Goal: Task Accomplishment & Management: Use online tool/utility

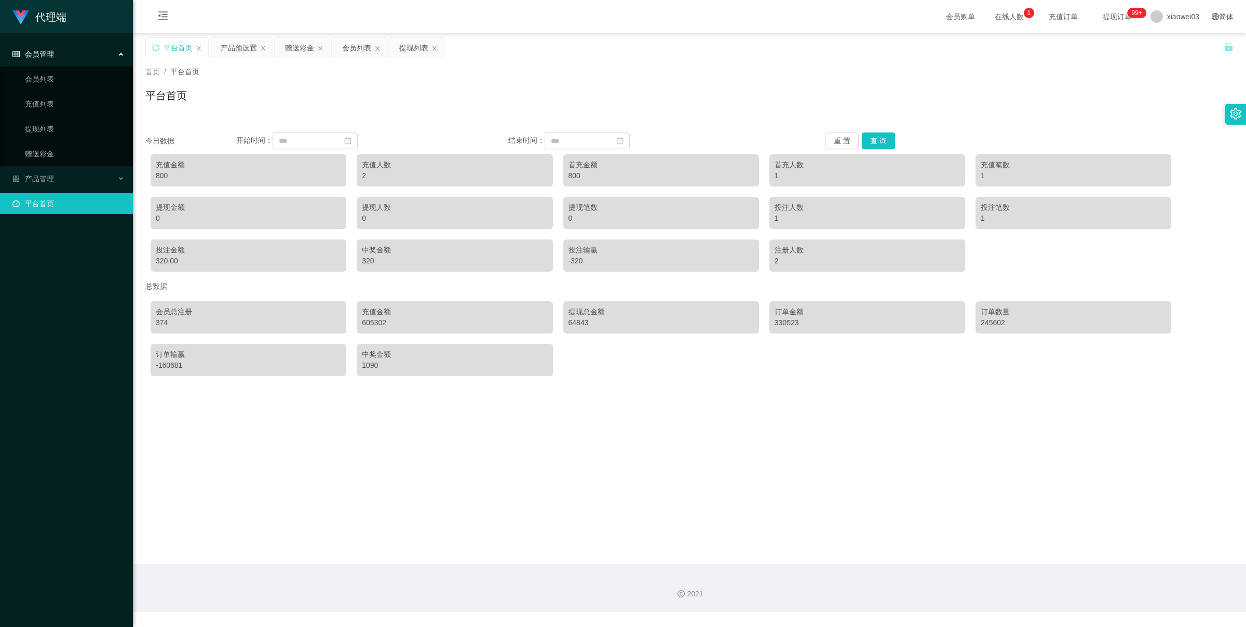
click at [301, 47] on div "赠送彩金" at bounding box center [299, 48] width 29 height 20
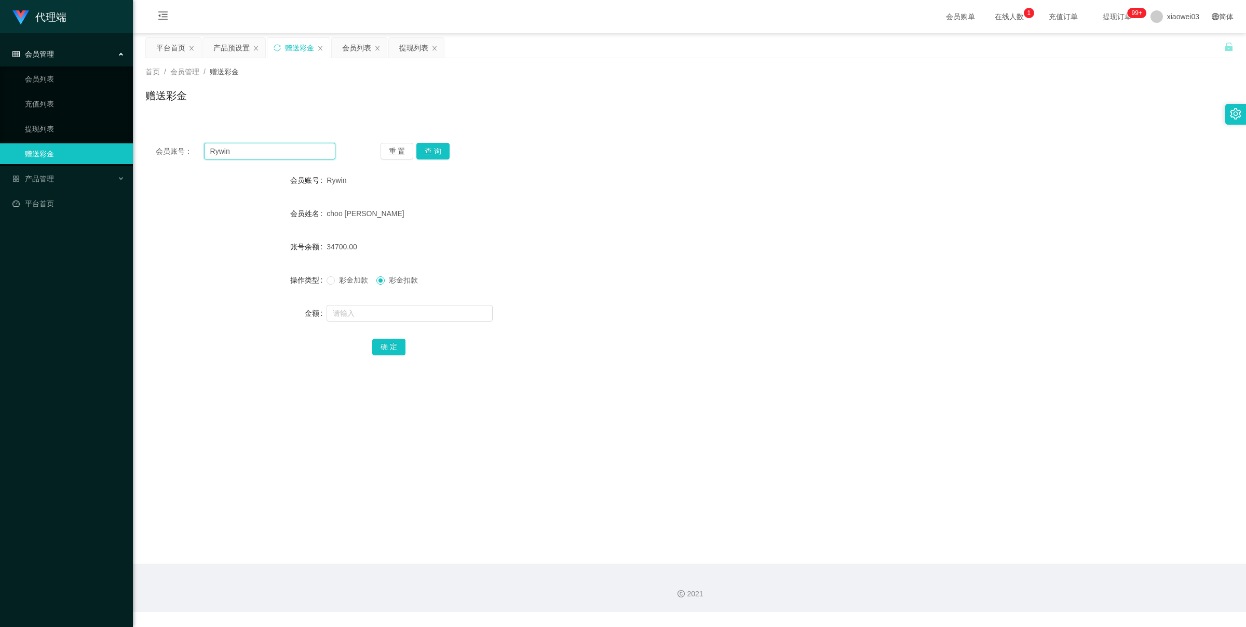
click at [250, 151] on input "Rywin" at bounding box center [269, 151] width 131 height 17
paste input "[PERSON_NAME]"
type input "[PERSON_NAME]"
click at [425, 151] on button "查 询" at bounding box center [432, 151] width 33 height 17
click at [790, 300] on form "会员账号 Aronkok 会员姓名 [PERSON_NAME] 账号余额 570.00 操作类型 彩金加款 彩金扣款 金额 确 定" at bounding box center [689, 263] width 1088 height 187
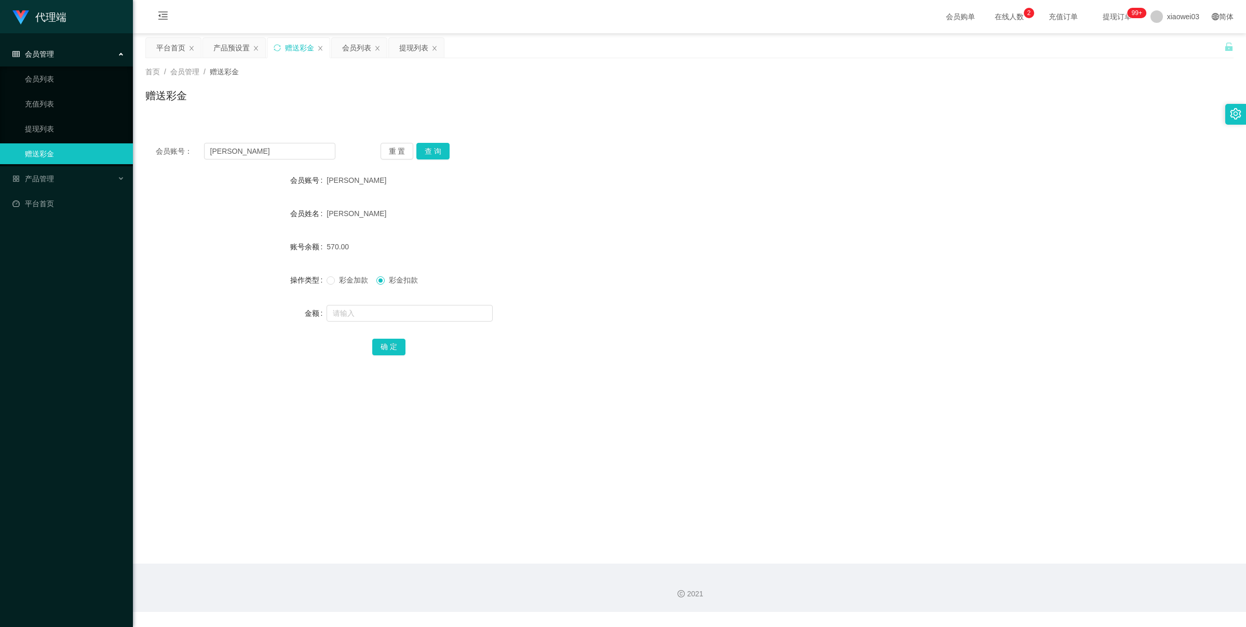
click at [645, 296] on form "会员账号 Aronkok 会员姓名 [PERSON_NAME] 账号余额 570.00 操作类型 彩金加款 彩金扣款 金额 确 定" at bounding box center [689, 263] width 1088 height 187
click at [426, 153] on button "查 询" at bounding box center [432, 151] width 33 height 17
click at [431, 152] on button "查 询" at bounding box center [432, 151] width 33 height 17
click at [52, 170] on div "产品管理" at bounding box center [66, 178] width 133 height 21
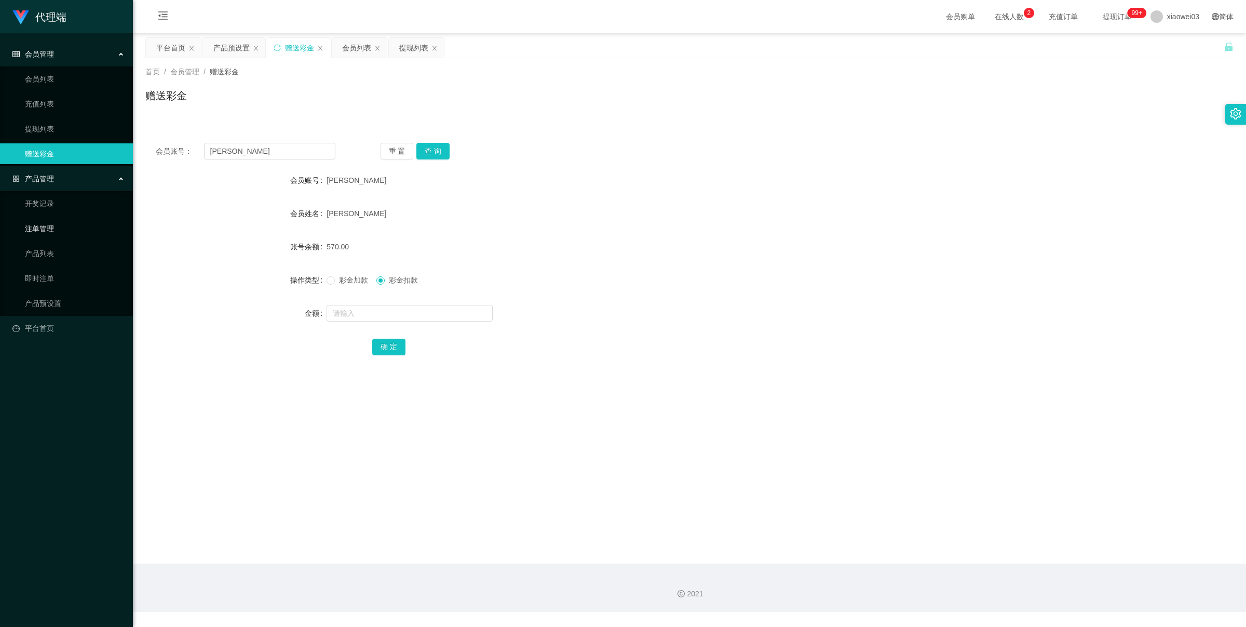
click at [70, 233] on link "注单管理" at bounding box center [75, 228] width 100 height 21
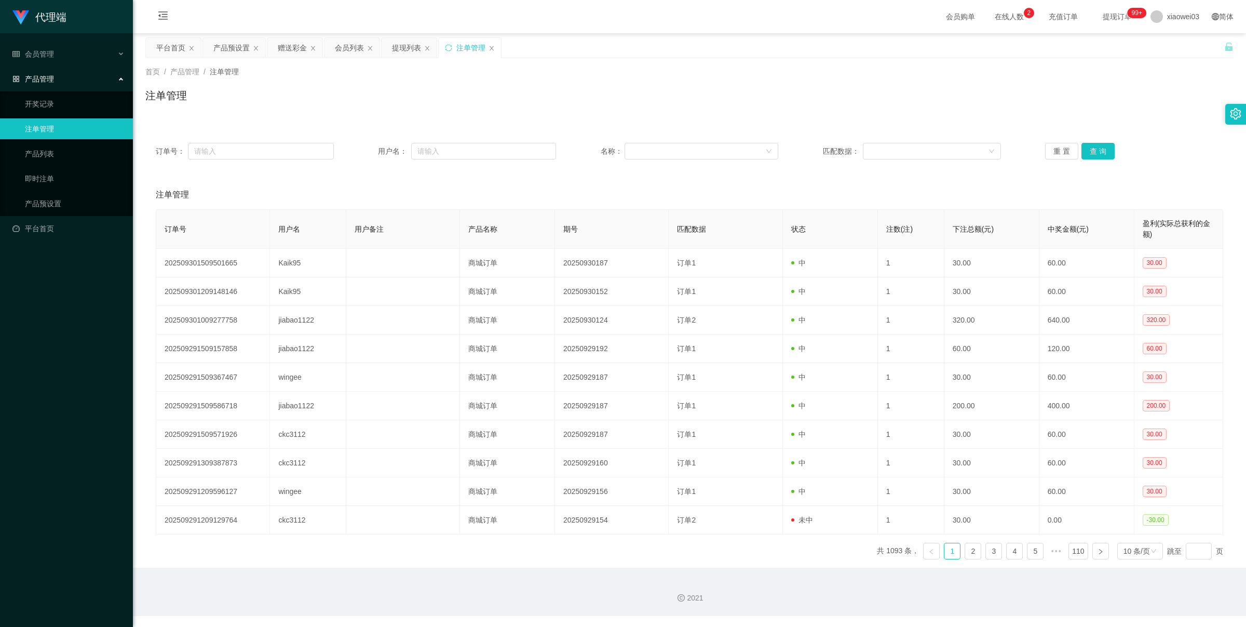
click at [222, 164] on div "订单号： 用户名： 名称： 匹配数据： 重 置 查 询" at bounding box center [689, 150] width 1088 height 37
click at [227, 157] on input "text" at bounding box center [261, 151] width 146 height 17
drag, startPoint x: 573, startPoint y: 151, endPoint x: 566, endPoint y: 151, distance: 6.2
click at [573, 151] on div "订单号： 用户名： 名称： 匹配数据： 重 置 查 询" at bounding box center [690, 151] width 1068 height 17
click at [520, 154] on input "text" at bounding box center [483, 151] width 145 height 17
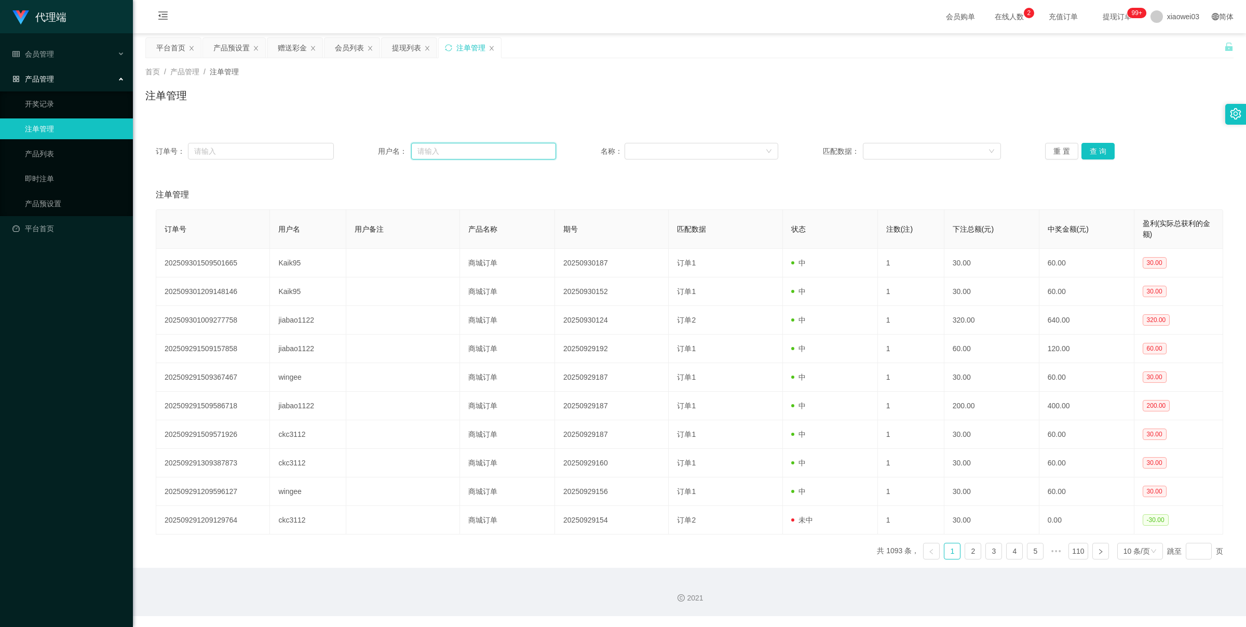
paste input "亲，先注册一个工作台账户，准备13:00激活账户任务"
type input "亲，先注册一个工作台账户，准备13:00激活账户任务"
click at [460, 154] on input "text" at bounding box center [483, 151] width 145 height 17
paste input "[PERSON_NAME]"
type input "[PERSON_NAME]"
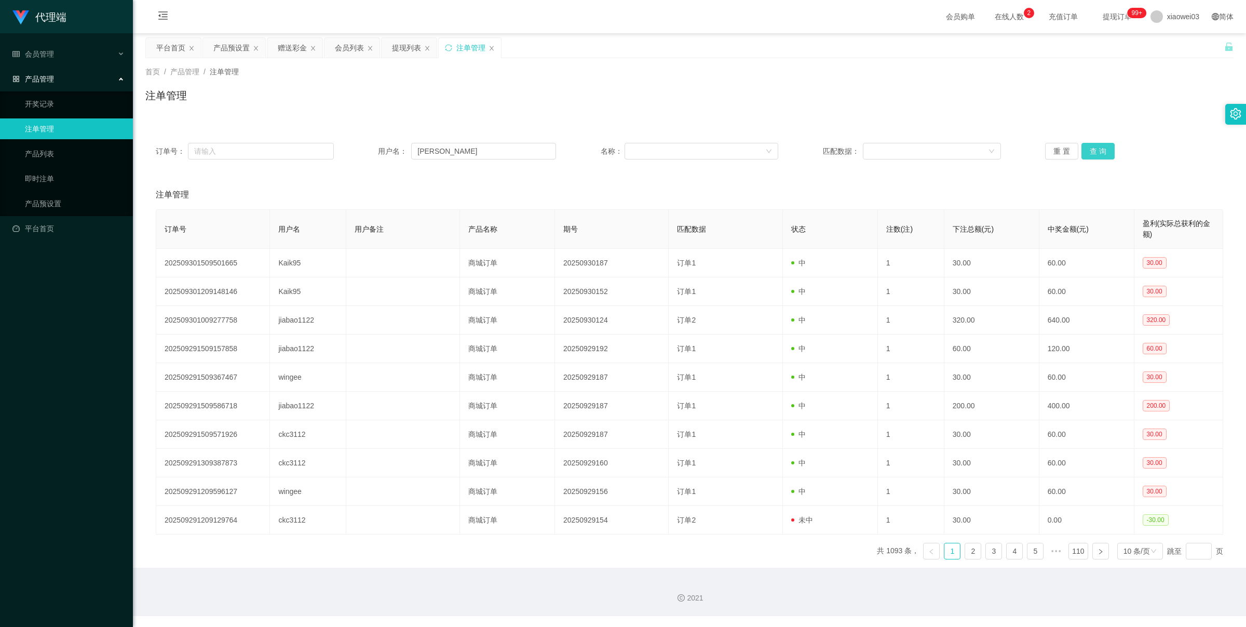
click at [1106, 156] on button "查 询" at bounding box center [1098, 151] width 33 height 17
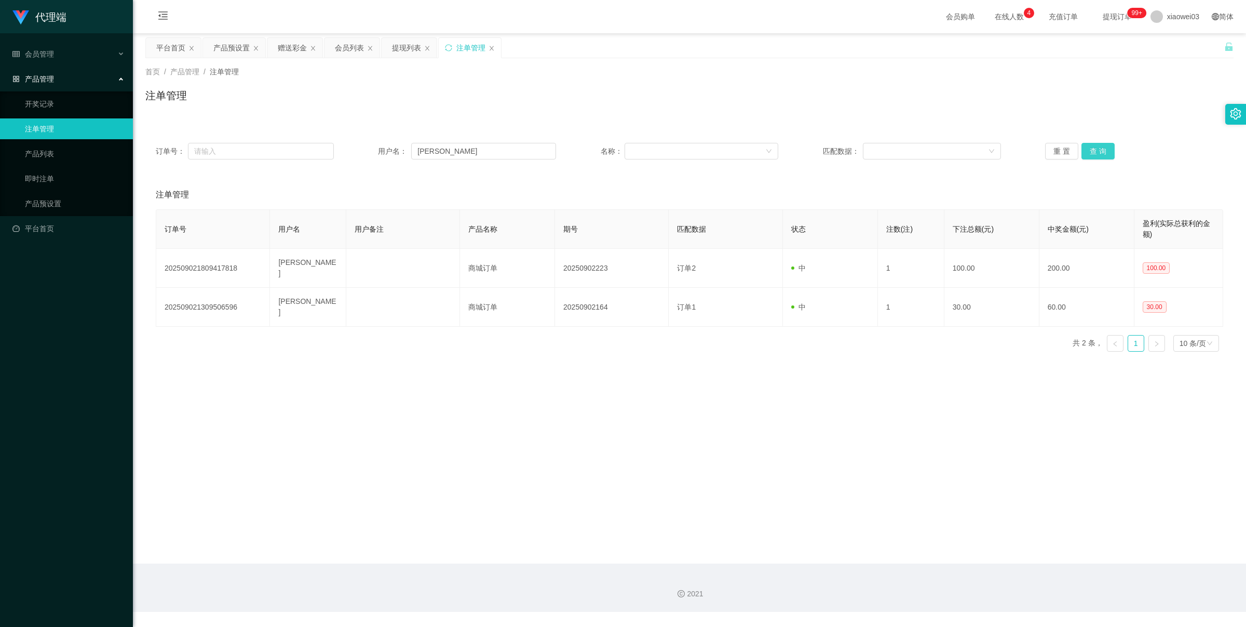
click at [1087, 155] on button "查 询" at bounding box center [1098, 151] width 33 height 17
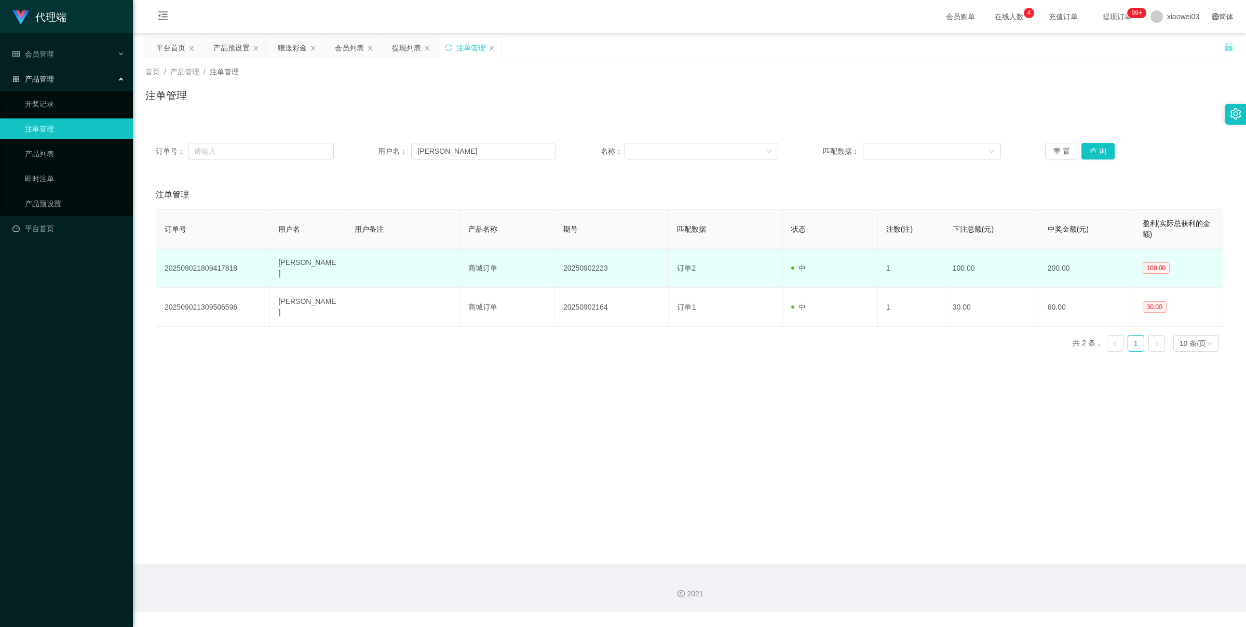
click at [1010, 264] on td "100.00" at bounding box center [991, 268] width 95 height 39
click at [252, 260] on td "202509021809417818" at bounding box center [213, 268] width 114 height 39
click at [229, 265] on td "202509021809417818" at bounding box center [213, 268] width 114 height 39
copy td "202509021809417818"
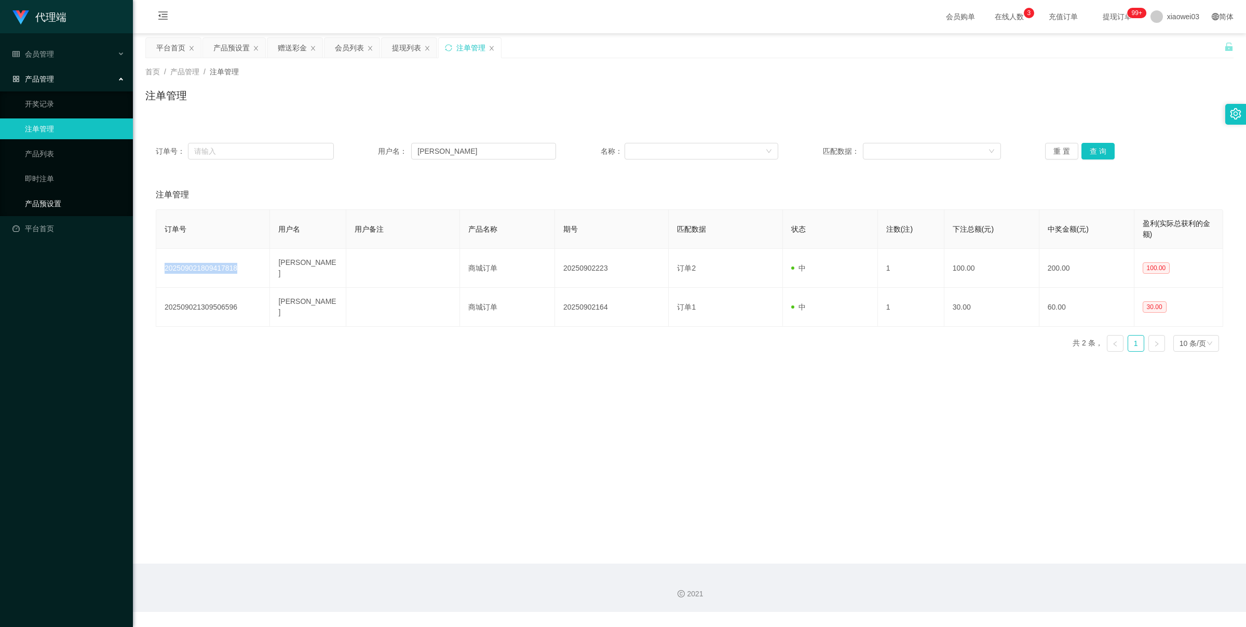
click at [52, 201] on link "产品预设置" at bounding box center [75, 203] width 100 height 21
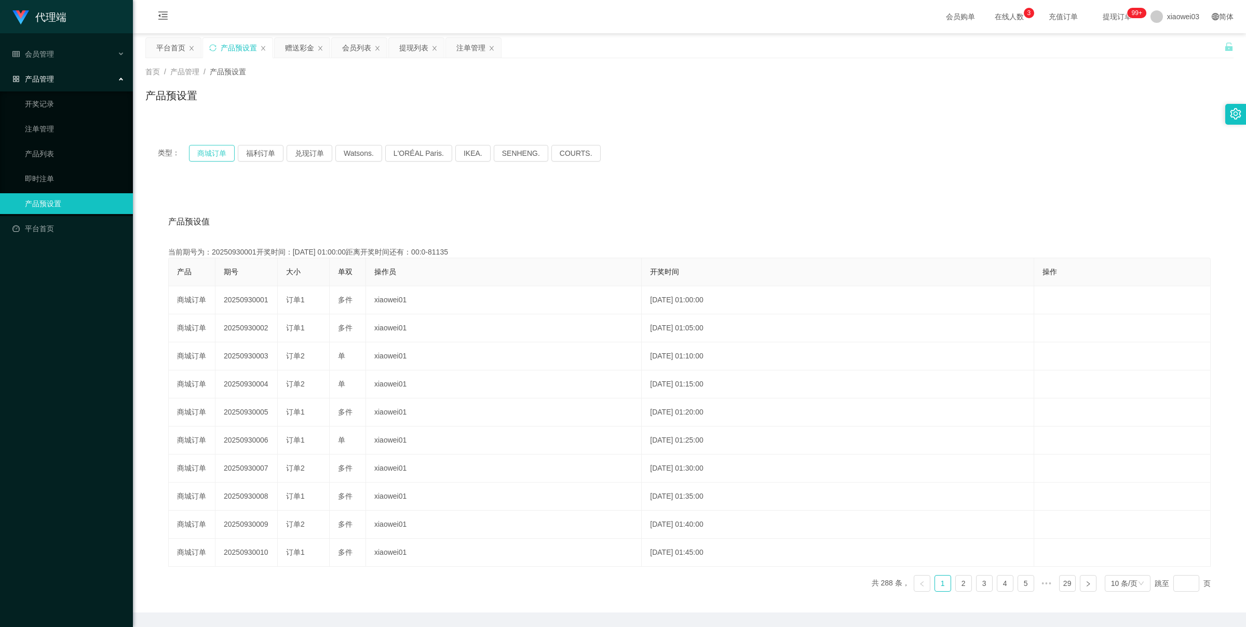
click at [223, 154] on button "商城订单" at bounding box center [212, 153] width 46 height 17
click at [250, 153] on button "福利订单" at bounding box center [261, 153] width 46 height 17
click at [468, 52] on div "注单管理" at bounding box center [470, 48] width 29 height 20
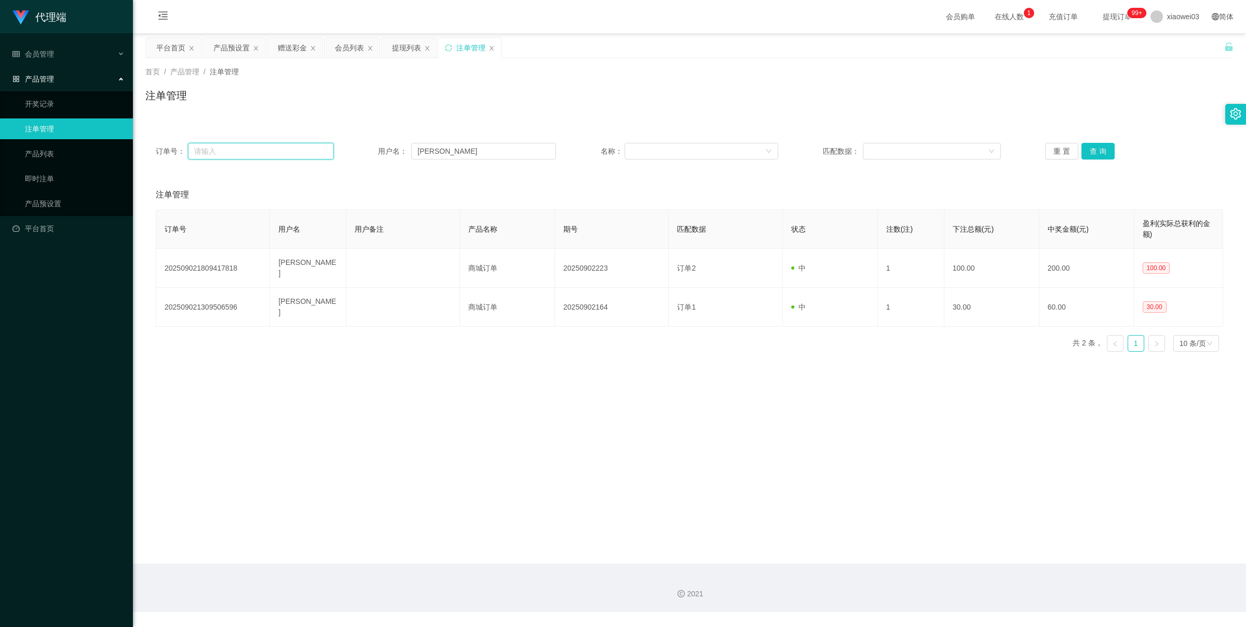
drag, startPoint x: 313, startPoint y: 151, endPoint x: 326, endPoint y: 151, distance: 13.0
click at [313, 151] on input "text" at bounding box center [261, 151] width 146 height 17
click at [702, 151] on div at bounding box center [698, 151] width 135 height 16
click at [699, 183] on li "福利订单" at bounding box center [697, 188] width 153 height 17
click at [1093, 151] on button "查 询" at bounding box center [1098, 151] width 33 height 17
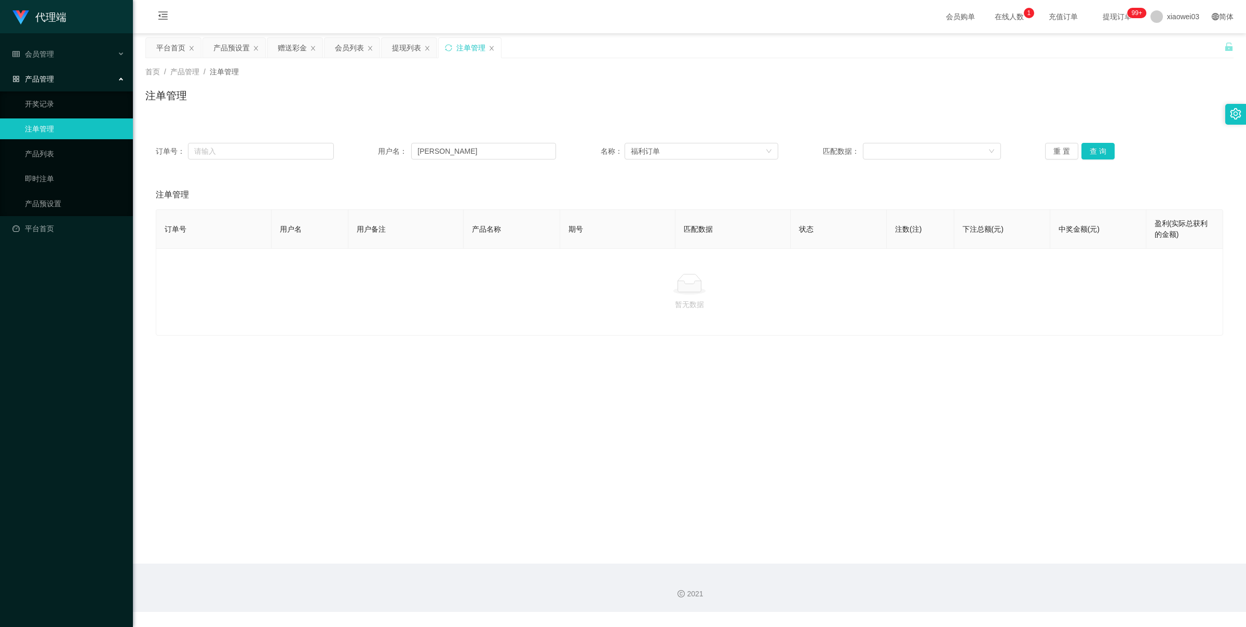
click at [780, 147] on div "订单号： 用户名： Aronkok 名称： 福利订单 匹配数据： 重 置 查 询" at bounding box center [690, 151] width 1068 height 17
click at [774, 151] on div "福利订单" at bounding box center [702, 151] width 154 height 17
click at [719, 202] on li "兑现订单" at bounding box center [697, 204] width 153 height 17
click at [1096, 153] on button "查 询" at bounding box center [1098, 151] width 33 height 17
click at [765, 156] on div "兑现订单" at bounding box center [702, 151] width 154 height 17
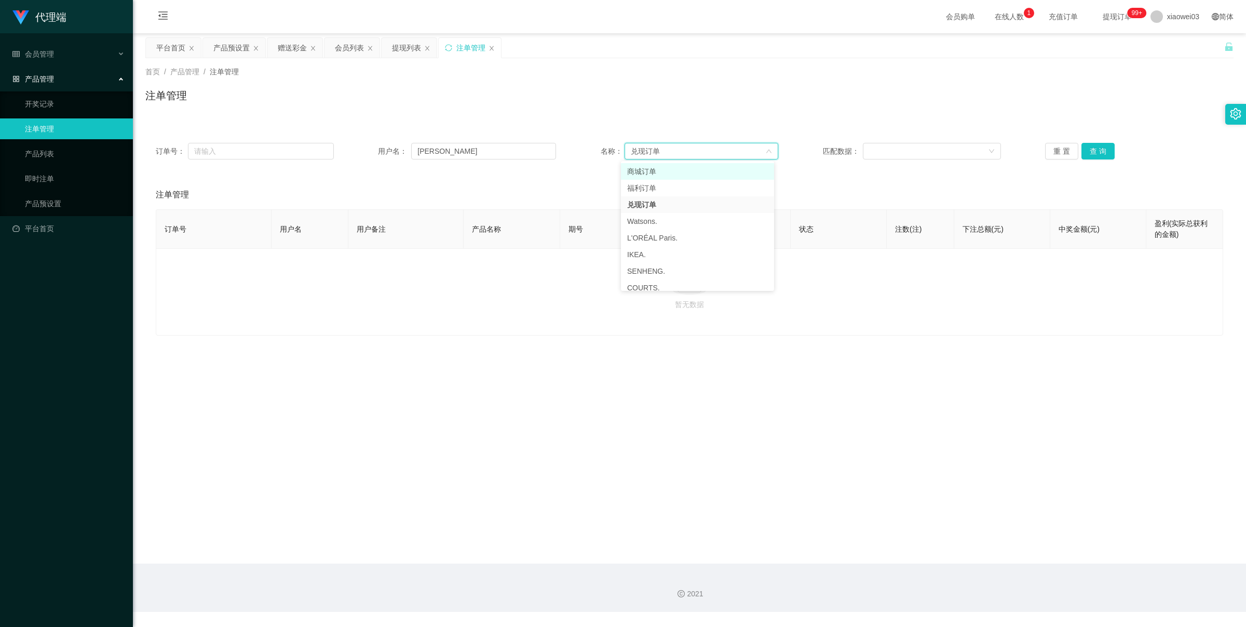
click at [725, 178] on li "商城订单" at bounding box center [697, 171] width 153 height 17
